Goal: Information Seeking & Learning: Check status

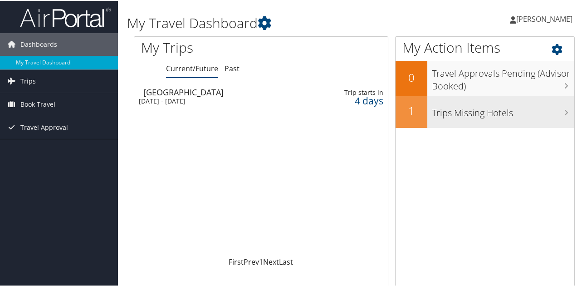
click at [564, 113] on icon at bounding box center [566, 111] width 5 height 7
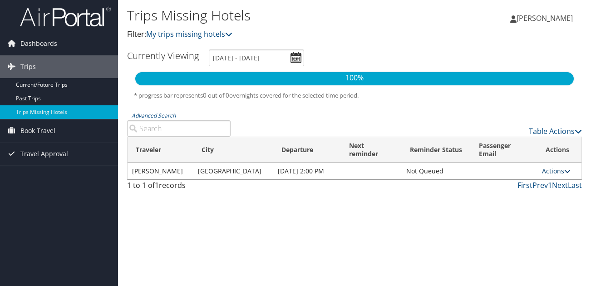
click at [564, 168] on icon at bounding box center [567, 171] width 6 height 6
click at [527, 192] on link "View Itinerary" at bounding box center [533, 191] width 63 height 15
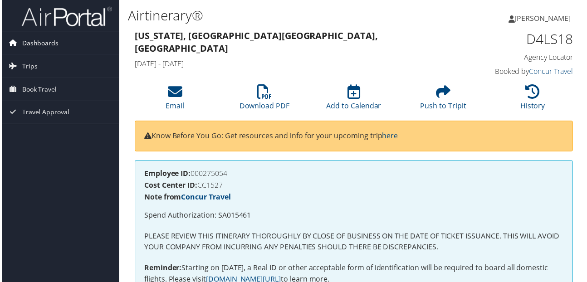
click at [30, 43] on span "Dashboards" at bounding box center [38, 43] width 37 height 23
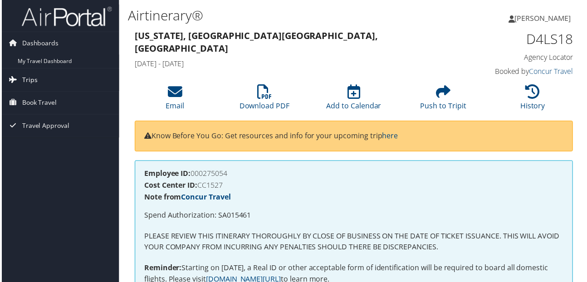
click at [30, 79] on span "Trips" at bounding box center [27, 80] width 15 height 23
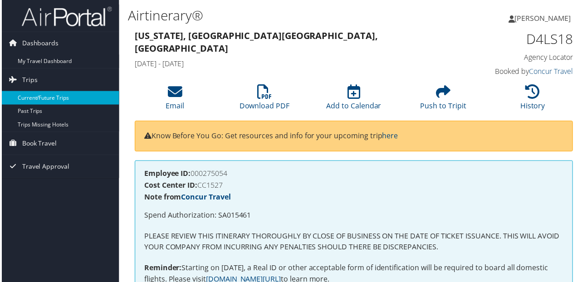
click at [39, 96] on link "Current/Future Trips" at bounding box center [59, 99] width 118 height 14
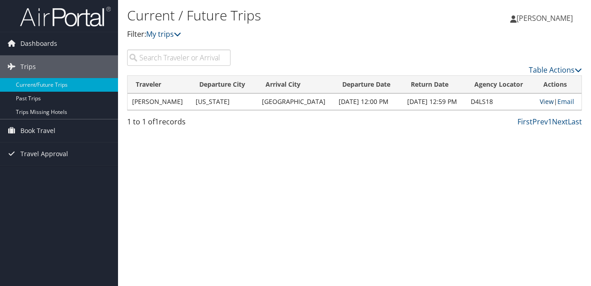
click at [546, 100] on link "View" at bounding box center [547, 101] width 14 height 9
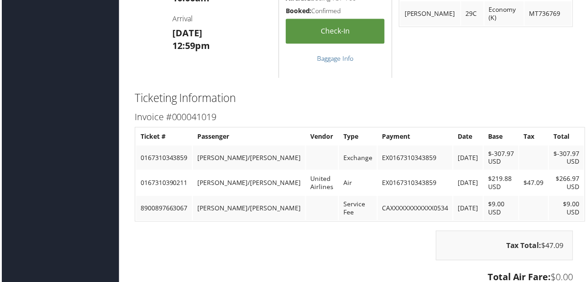
scroll to position [765, 5]
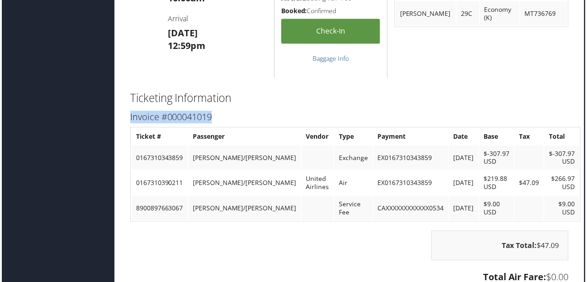
drag, startPoint x: 587, startPoint y: 184, endPoint x: 512, endPoint y: 97, distance: 115.3
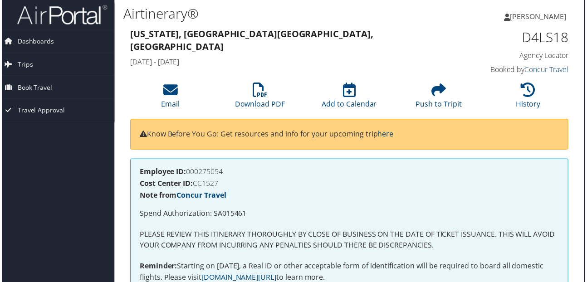
scroll to position [0, 5]
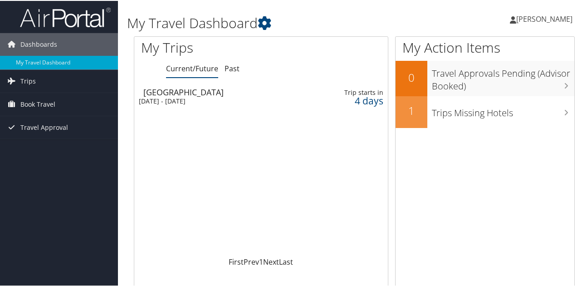
click at [271, 93] on div "Chicago" at bounding box center [222, 91] width 158 height 8
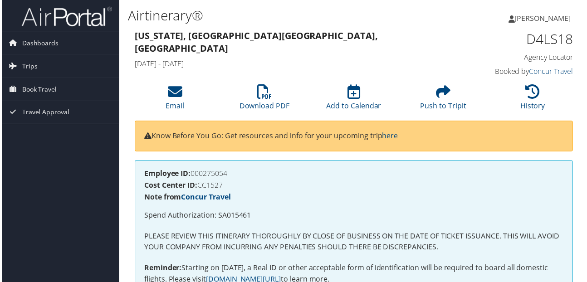
scroll to position [0, 5]
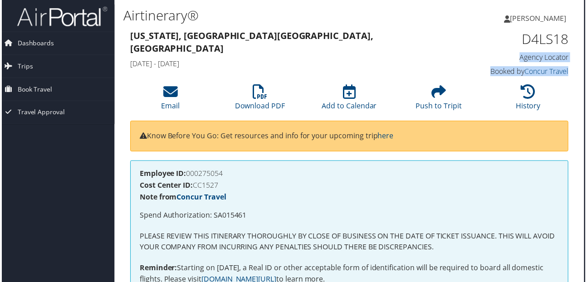
drag, startPoint x: 587, startPoint y: 46, endPoint x: 587, endPoint y: 70, distance: 24.1
click at [587, 70] on html "Menu Dashboards ► My Travel Dashboard Trips ► Current/Future Trips Past Trips T…" at bounding box center [290, 143] width 591 height 286
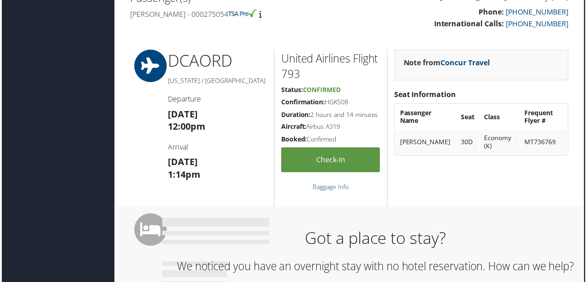
scroll to position [313, 5]
